Goal: Task Accomplishment & Management: Manage account settings

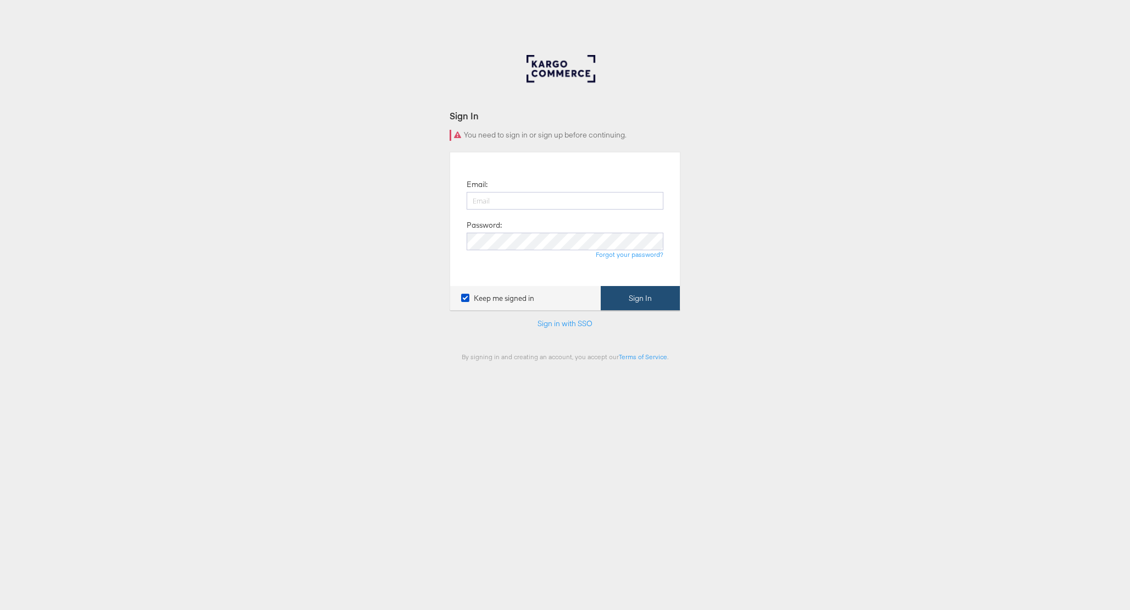
type input "michael.bunting@kargo.com"
click at [623, 293] on button "Sign In" at bounding box center [640, 298] width 79 height 25
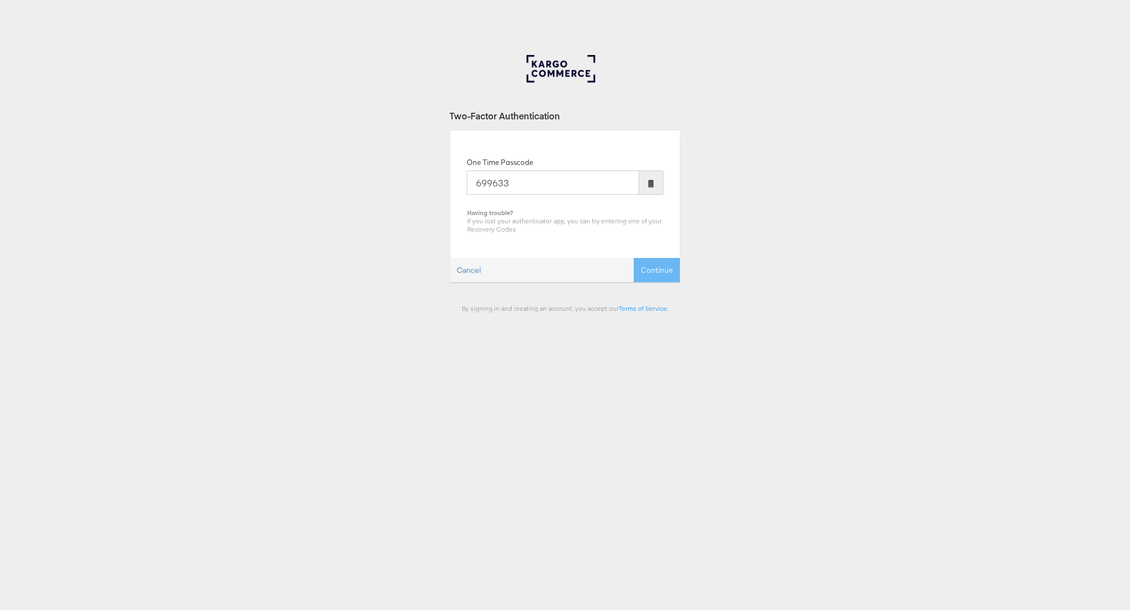
type input "699633"
click at [634, 258] on button "Continue" at bounding box center [657, 270] width 46 height 25
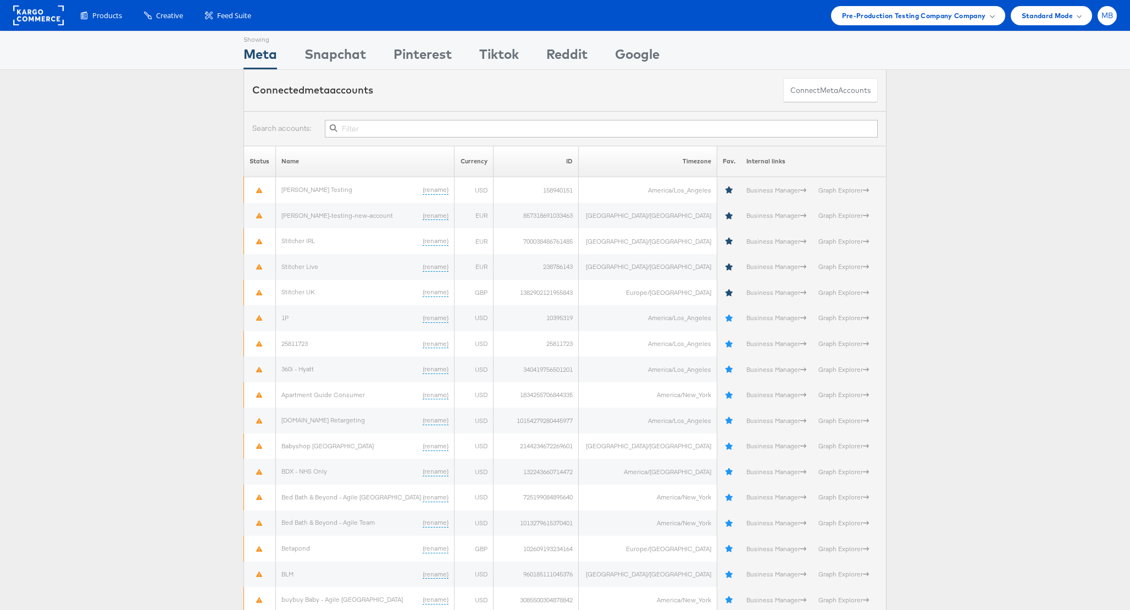
click at [1116, 13] on div "MB" at bounding box center [1107, 15] width 19 height 19
click at [1047, 43] on link "Account and Teammates" at bounding box center [1061, 41] width 94 height 11
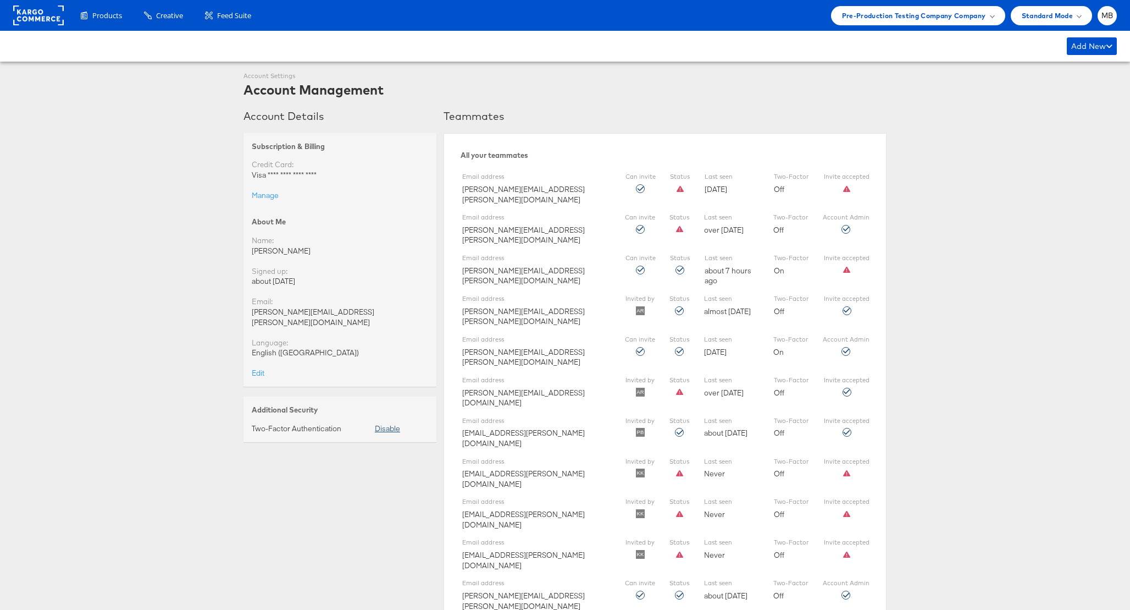
click at [385, 423] on button "Disable" at bounding box center [387, 428] width 25 height 10
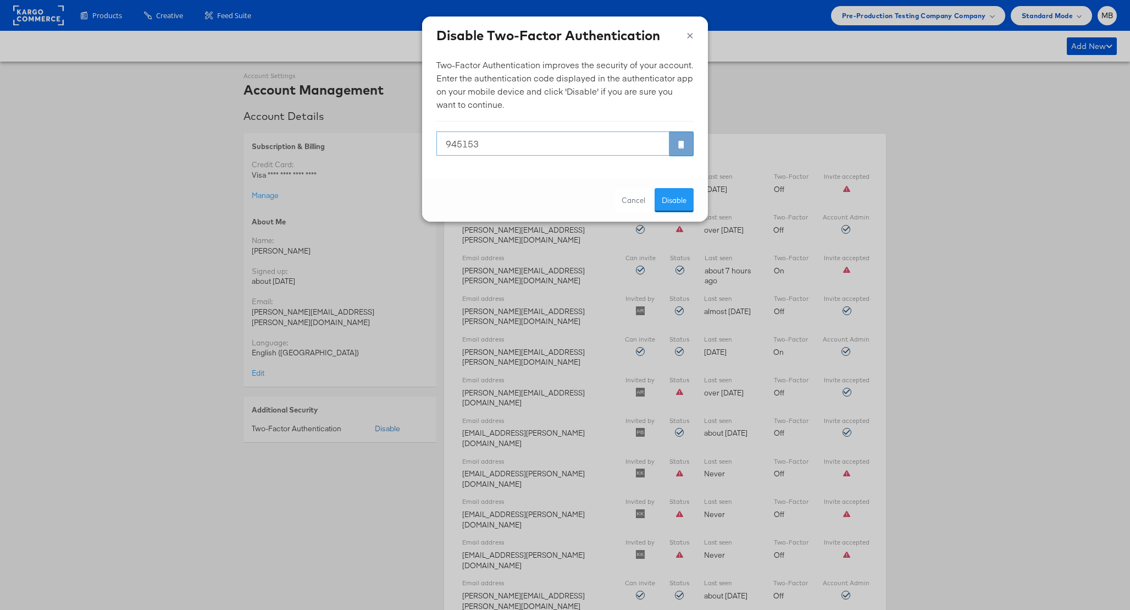
type input "945153"
click at [655, 188] on button "Disable" at bounding box center [674, 200] width 39 height 25
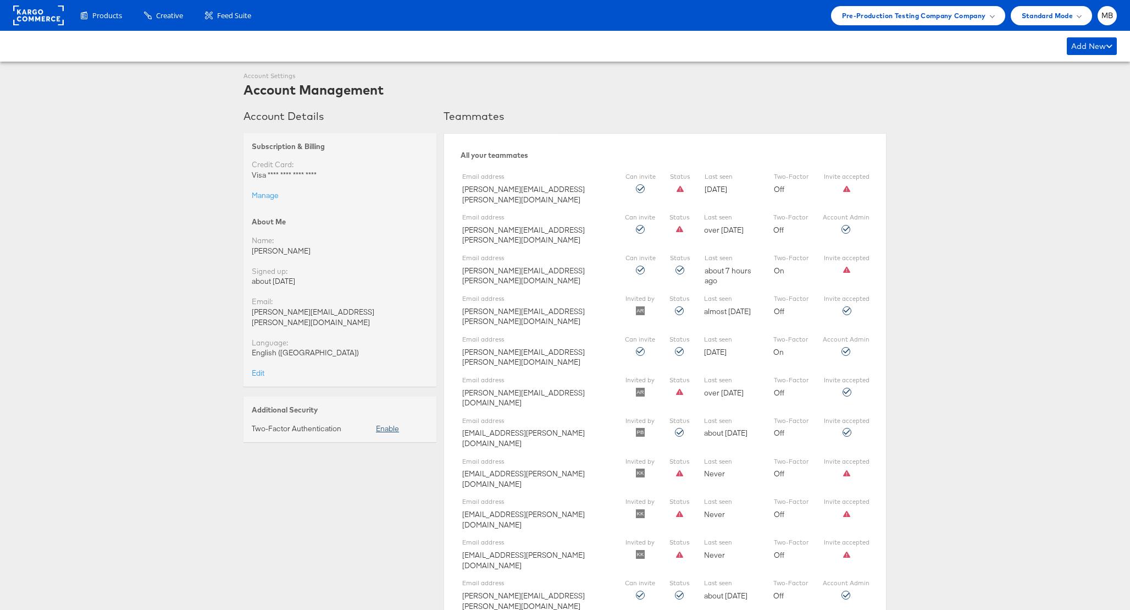
click at [385, 423] on link "Enable" at bounding box center [387, 428] width 23 height 10
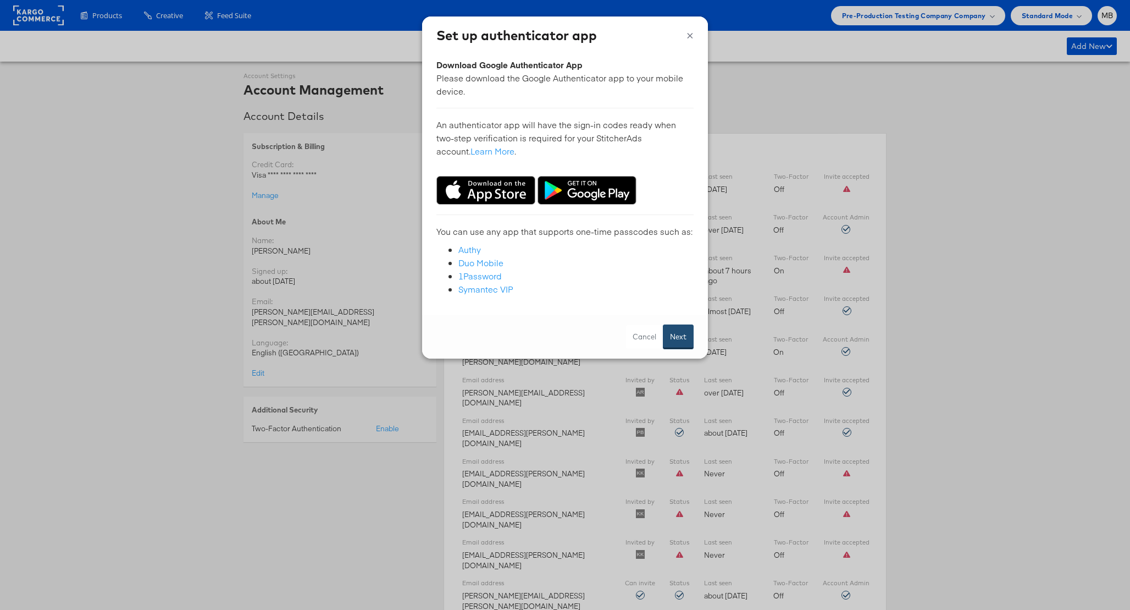
click at [671, 336] on button "Next" at bounding box center [678, 336] width 31 height 25
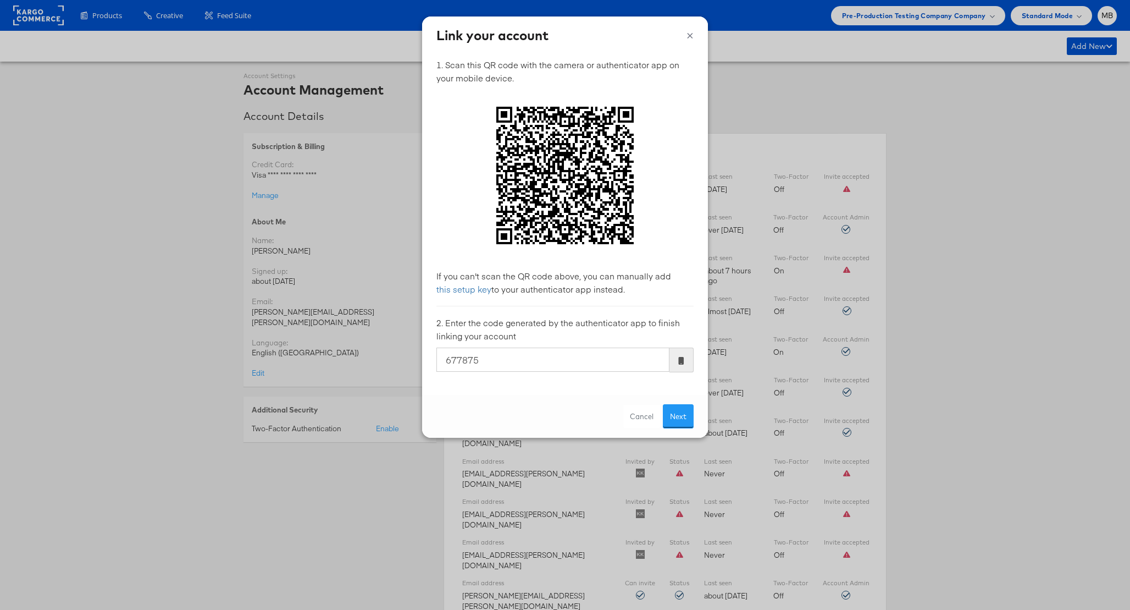
type input "677875"
click at [663, 404] on button "Next" at bounding box center [678, 416] width 31 height 25
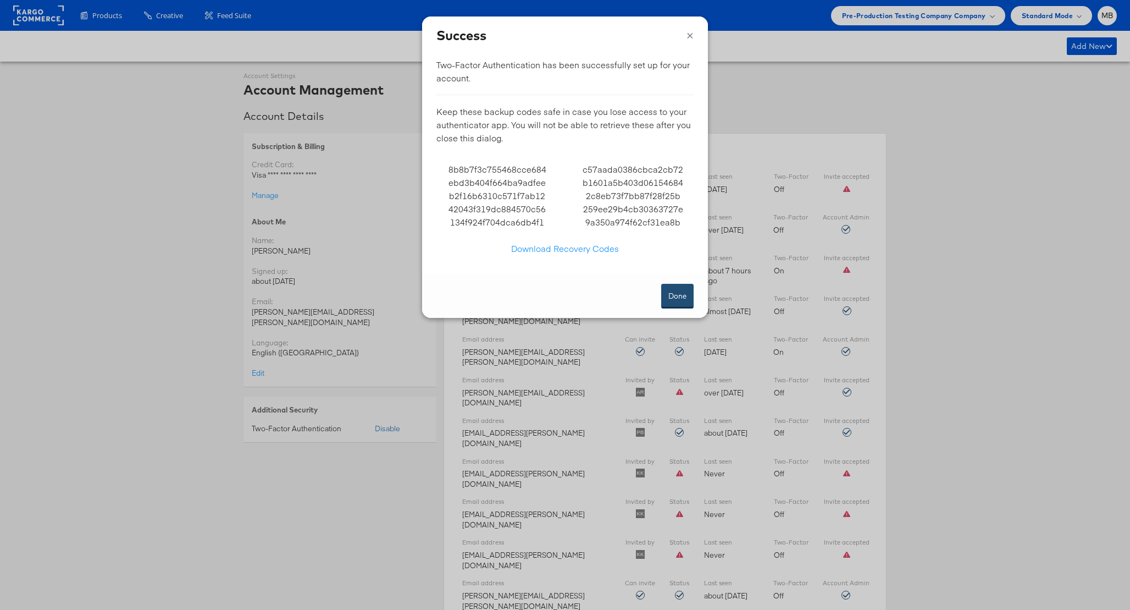
click at [677, 295] on button "Done" at bounding box center [677, 296] width 32 height 25
